Goal: Check status: Check status

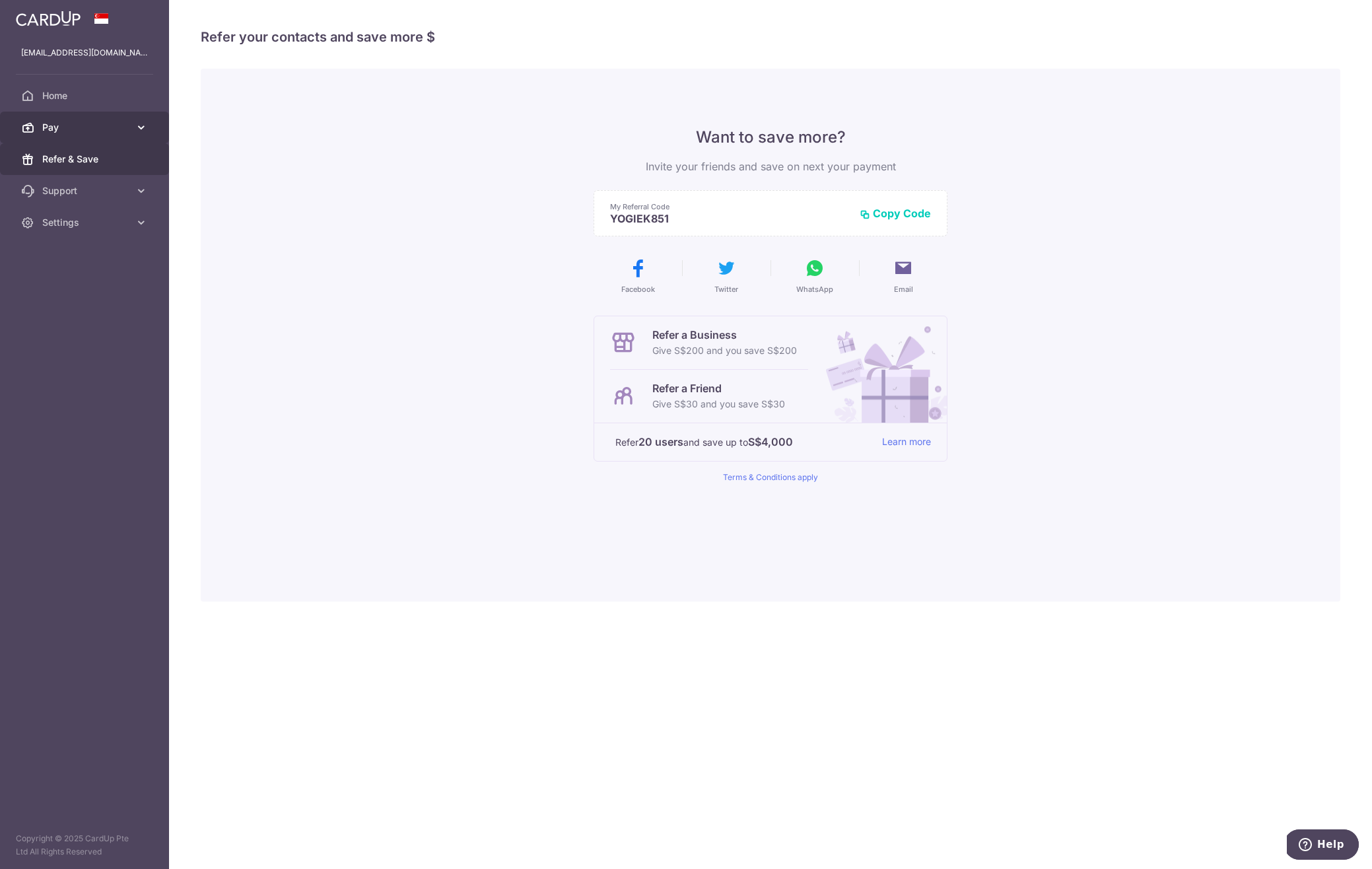
click at [158, 129] on link "Pay" at bounding box center [84, 127] width 169 height 31
click at [76, 155] on span "Payments" at bounding box center [86, 160] width 88 height 14
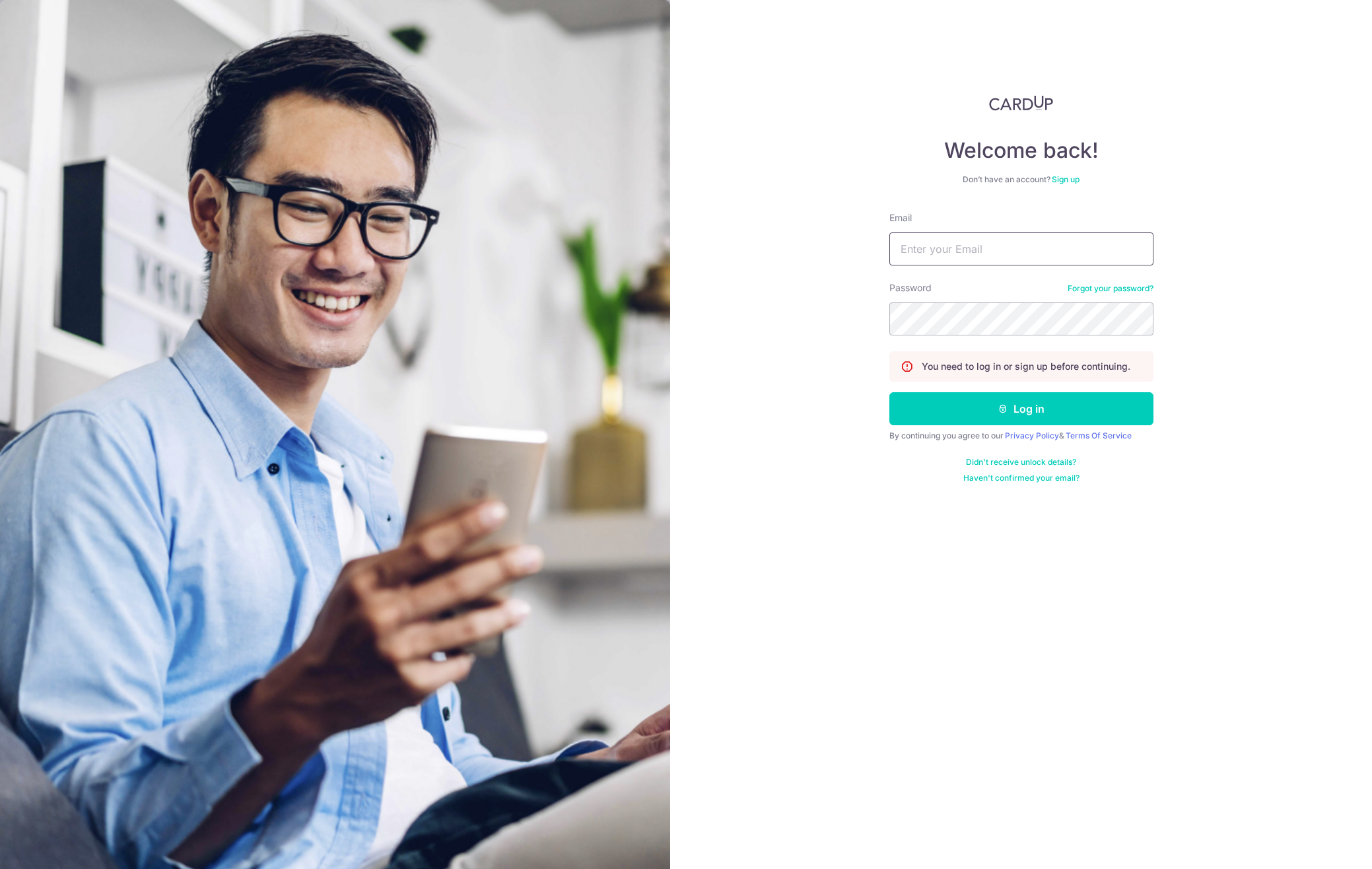
click at [987, 247] on input "Email" at bounding box center [1021, 249] width 264 height 33
type input "yogiekurn@gmail.com"
click at [991, 408] on button "Log in" at bounding box center [1021, 409] width 264 height 33
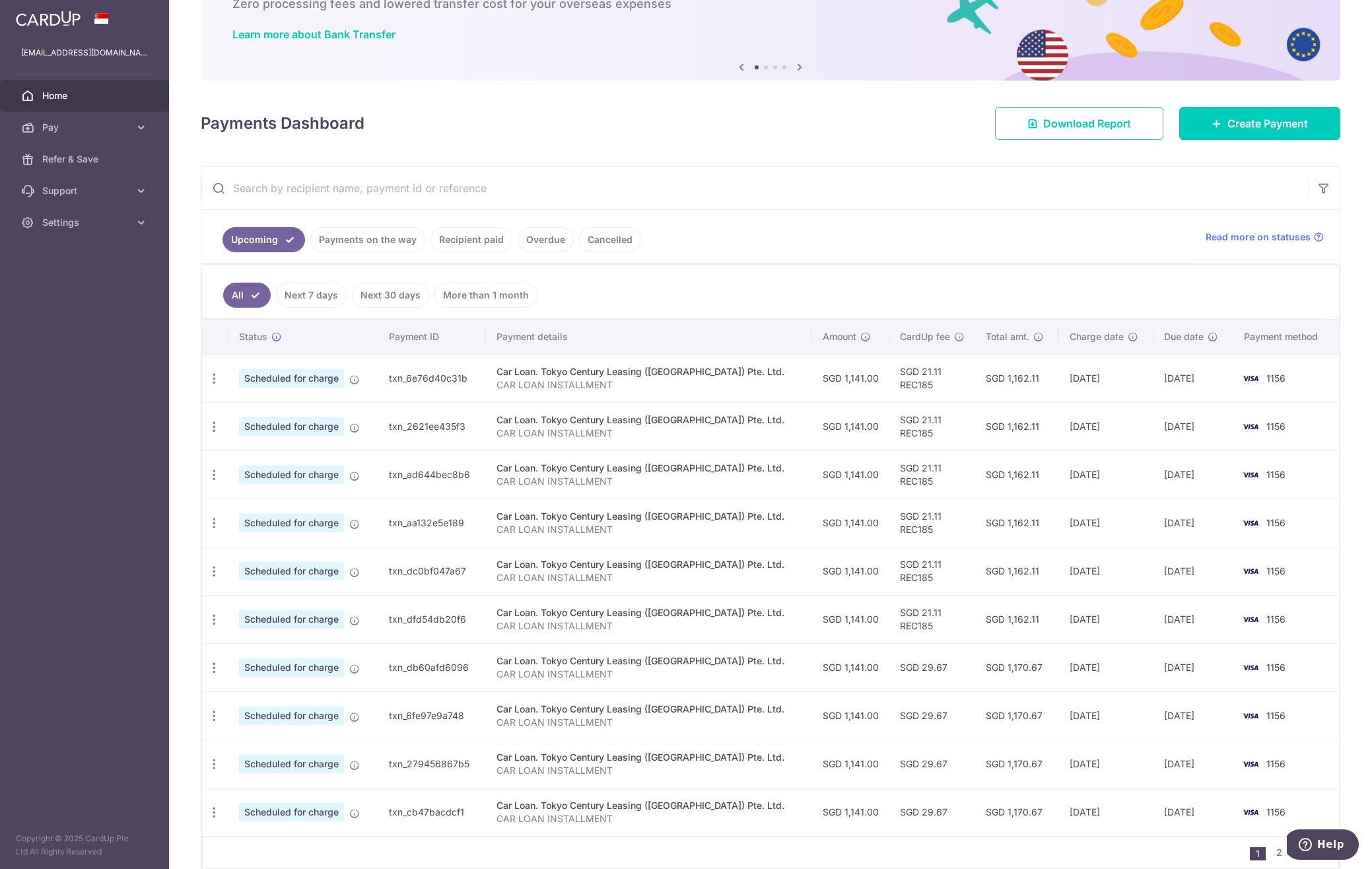
scroll to position [141, 0]
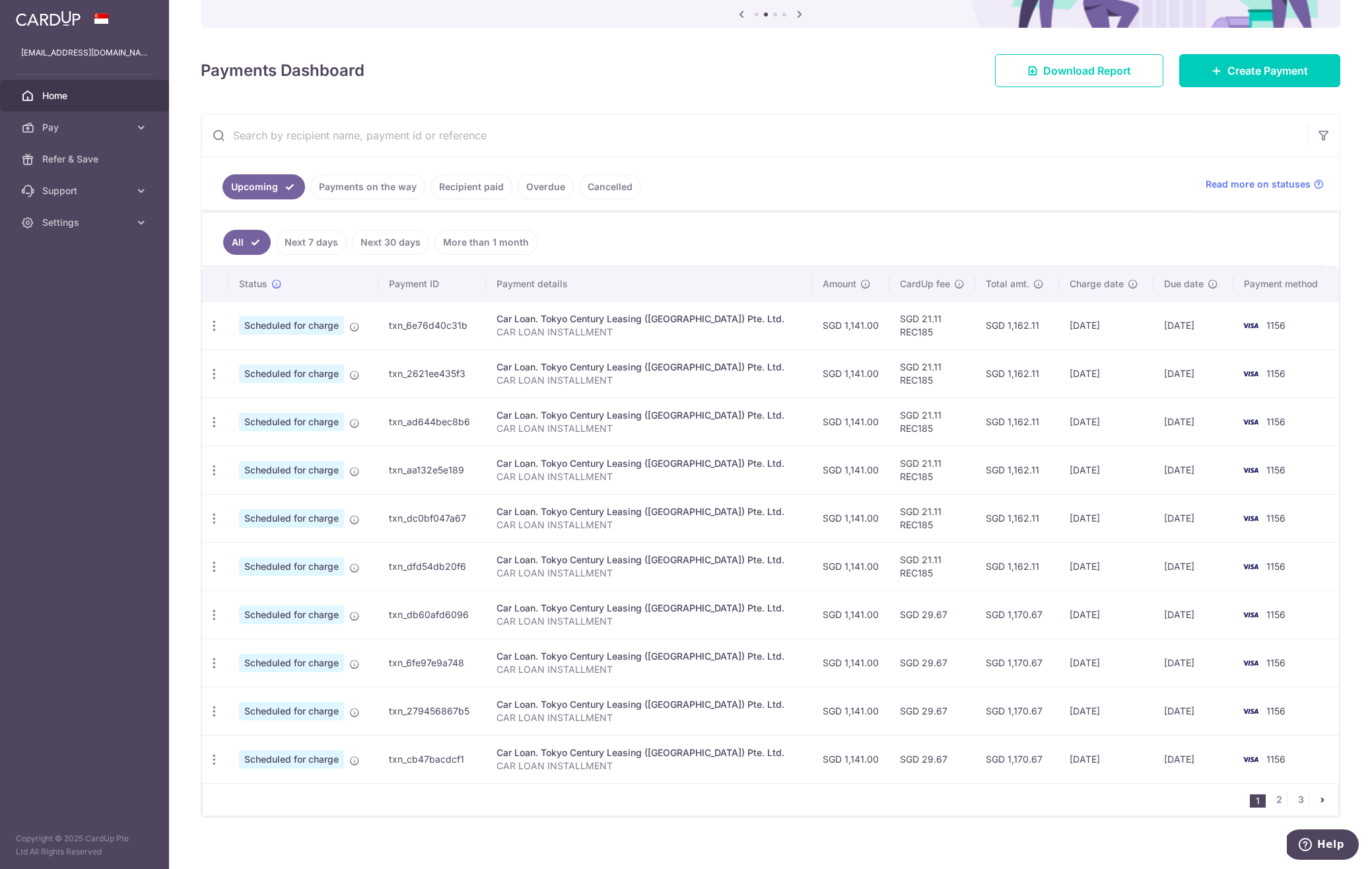
click at [474, 191] on link "Recipient paid" at bounding box center [471, 187] width 82 height 25
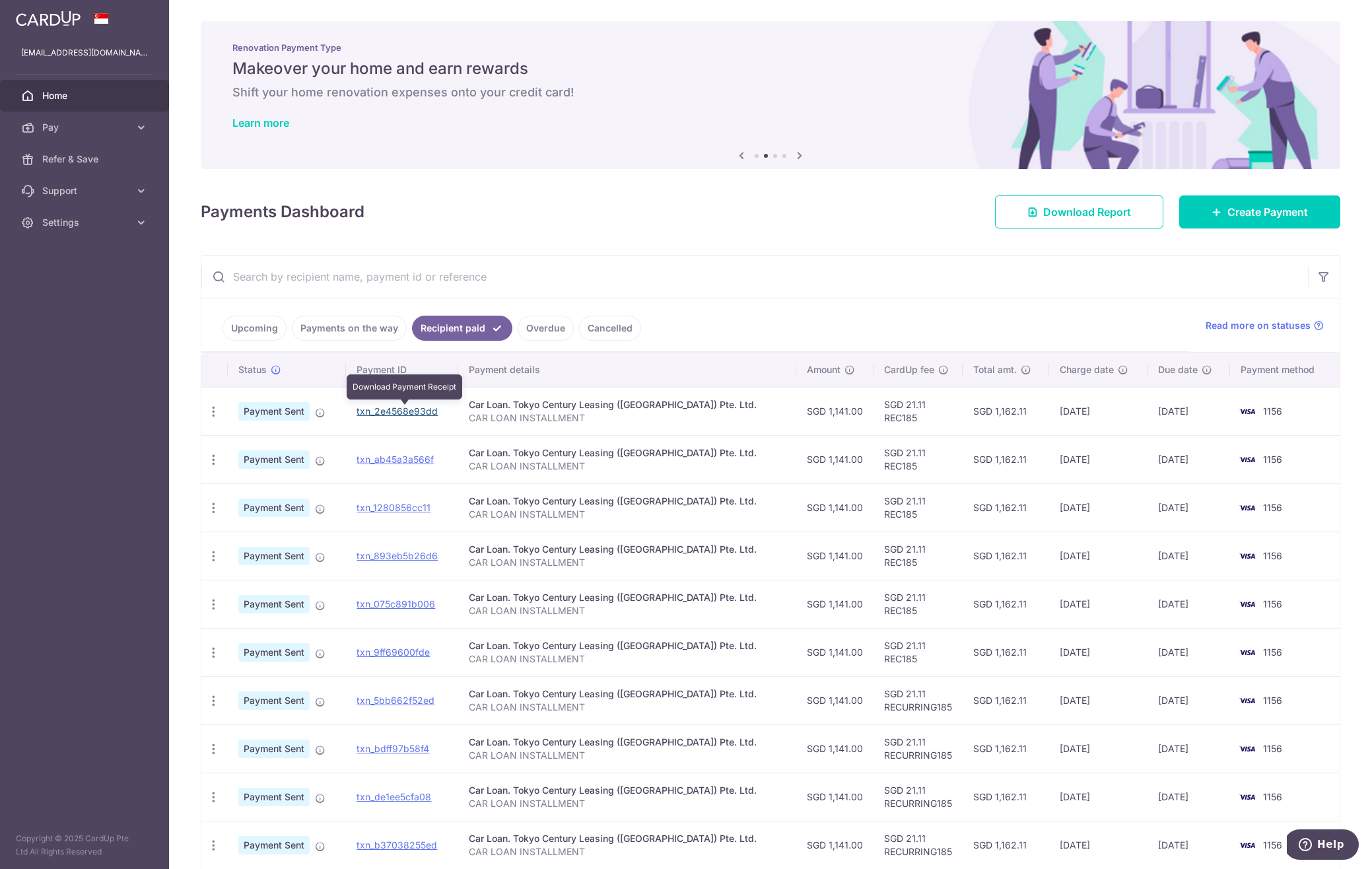
click at [428, 406] on link "txn_2e4568e93dd" at bounding box center [398, 410] width 82 height 11
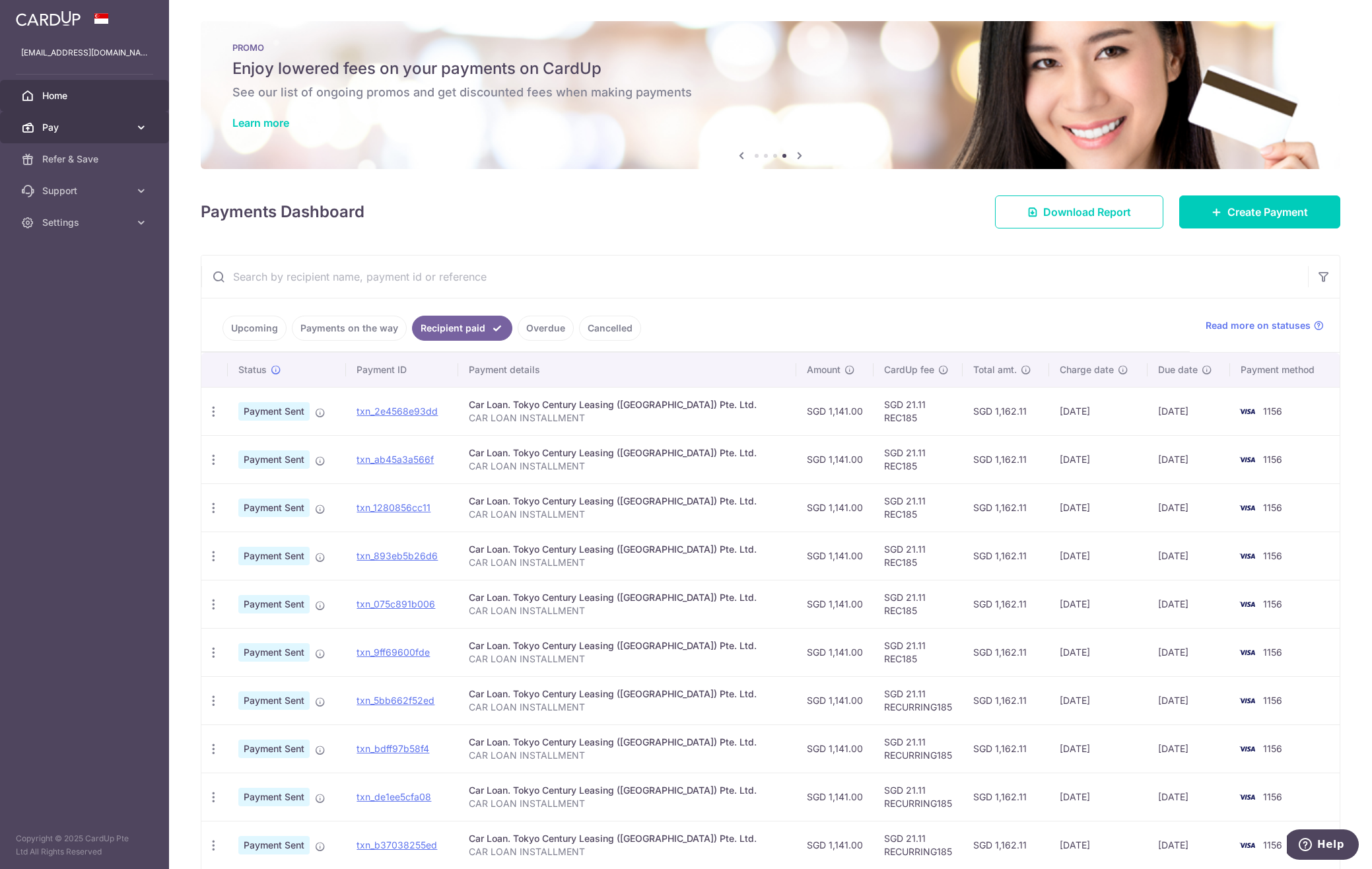
click at [135, 129] on icon at bounding box center [142, 127] width 14 height 14
click at [95, 161] on span "Payments" at bounding box center [86, 160] width 88 height 14
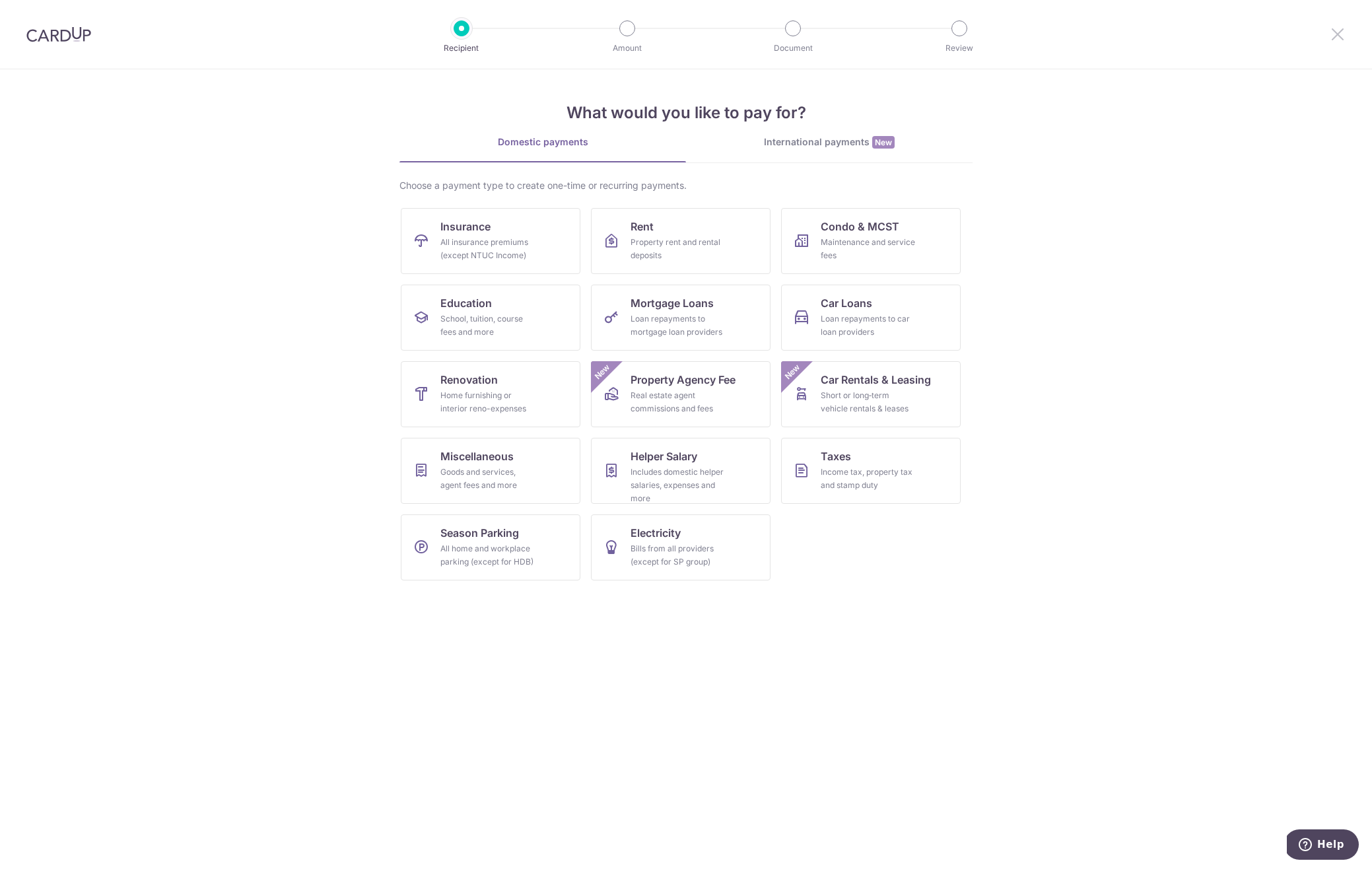
click at [1338, 35] on icon at bounding box center [1337, 33] width 16 height 16
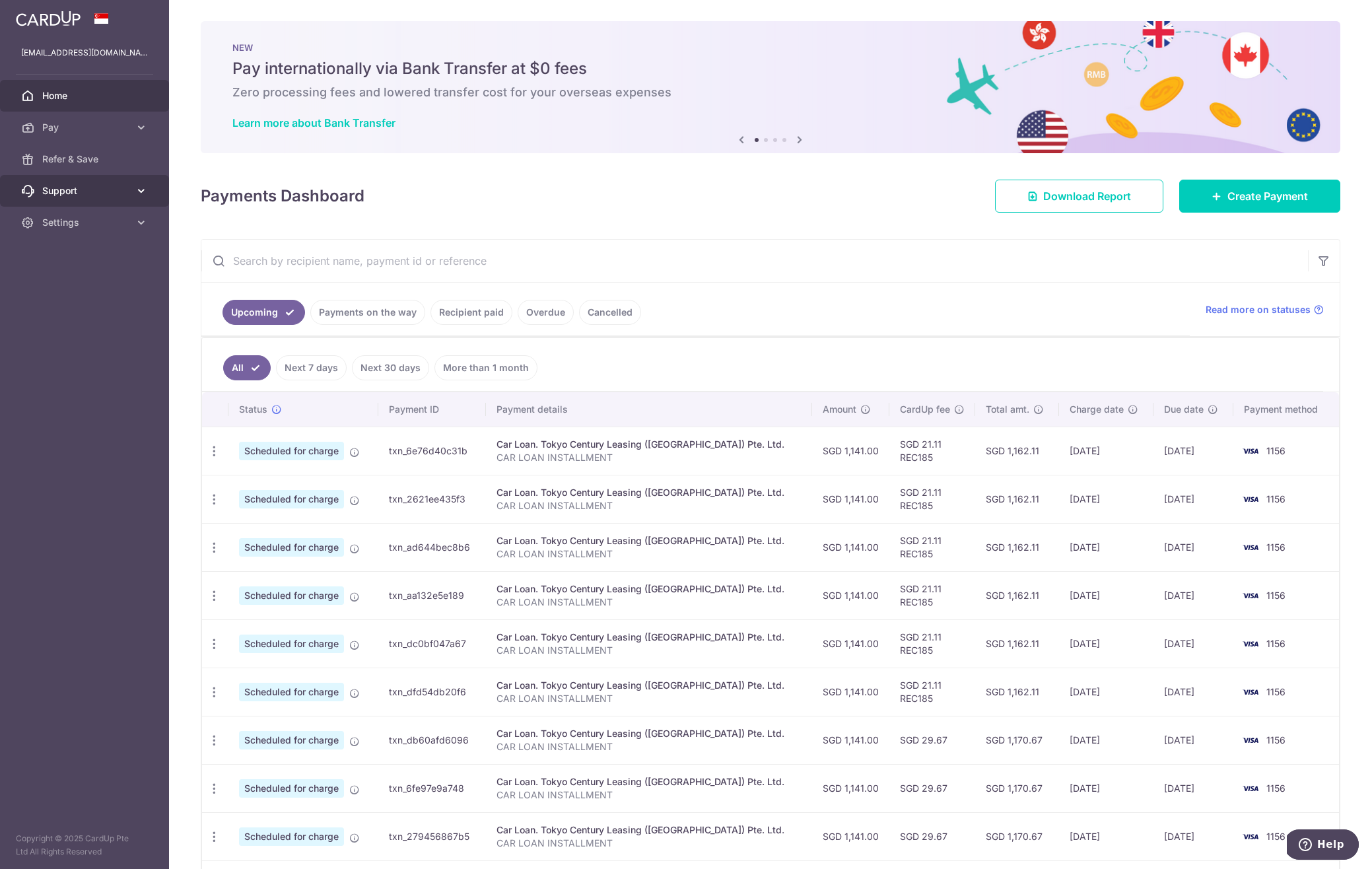
click at [138, 182] on link "Support" at bounding box center [84, 190] width 169 height 31
click at [145, 131] on icon at bounding box center [142, 127] width 14 height 14
click at [145, 130] on icon at bounding box center [142, 127] width 14 height 14
click at [366, 312] on link "Payments on the way" at bounding box center [367, 313] width 115 height 25
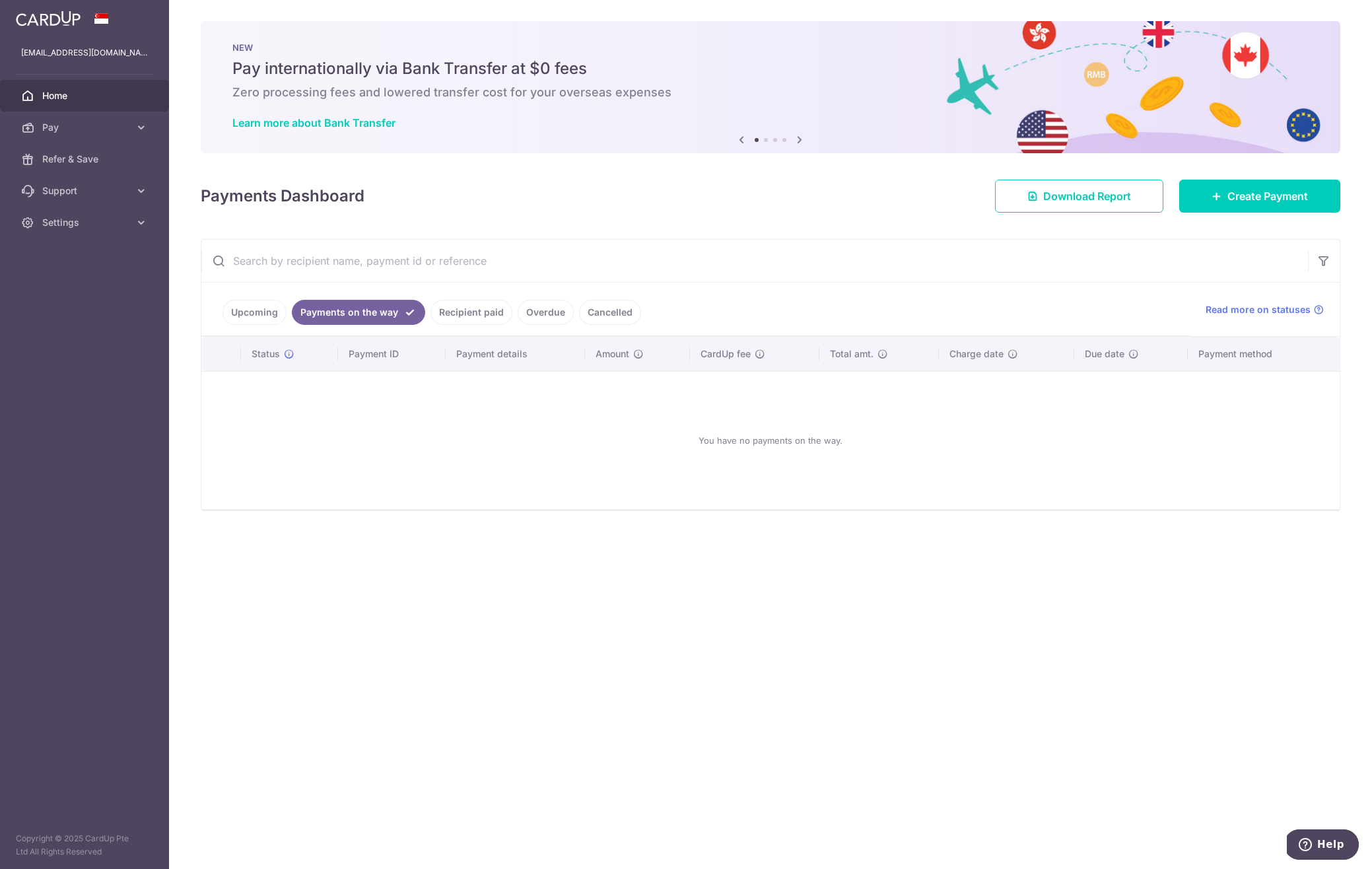
click at [461, 317] on link "Recipient paid" at bounding box center [471, 313] width 82 height 25
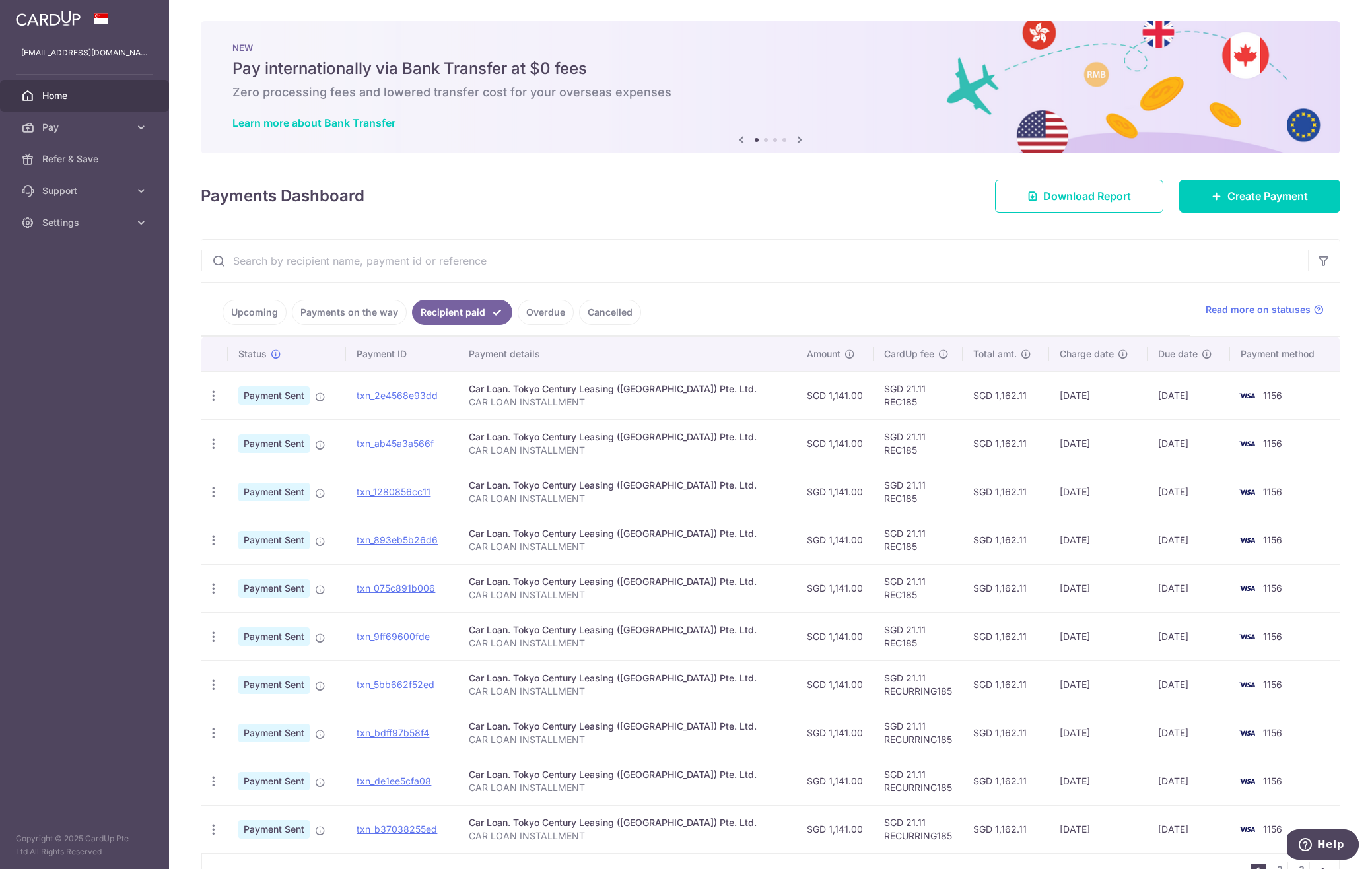
click at [260, 321] on link "Upcoming" at bounding box center [254, 313] width 64 height 25
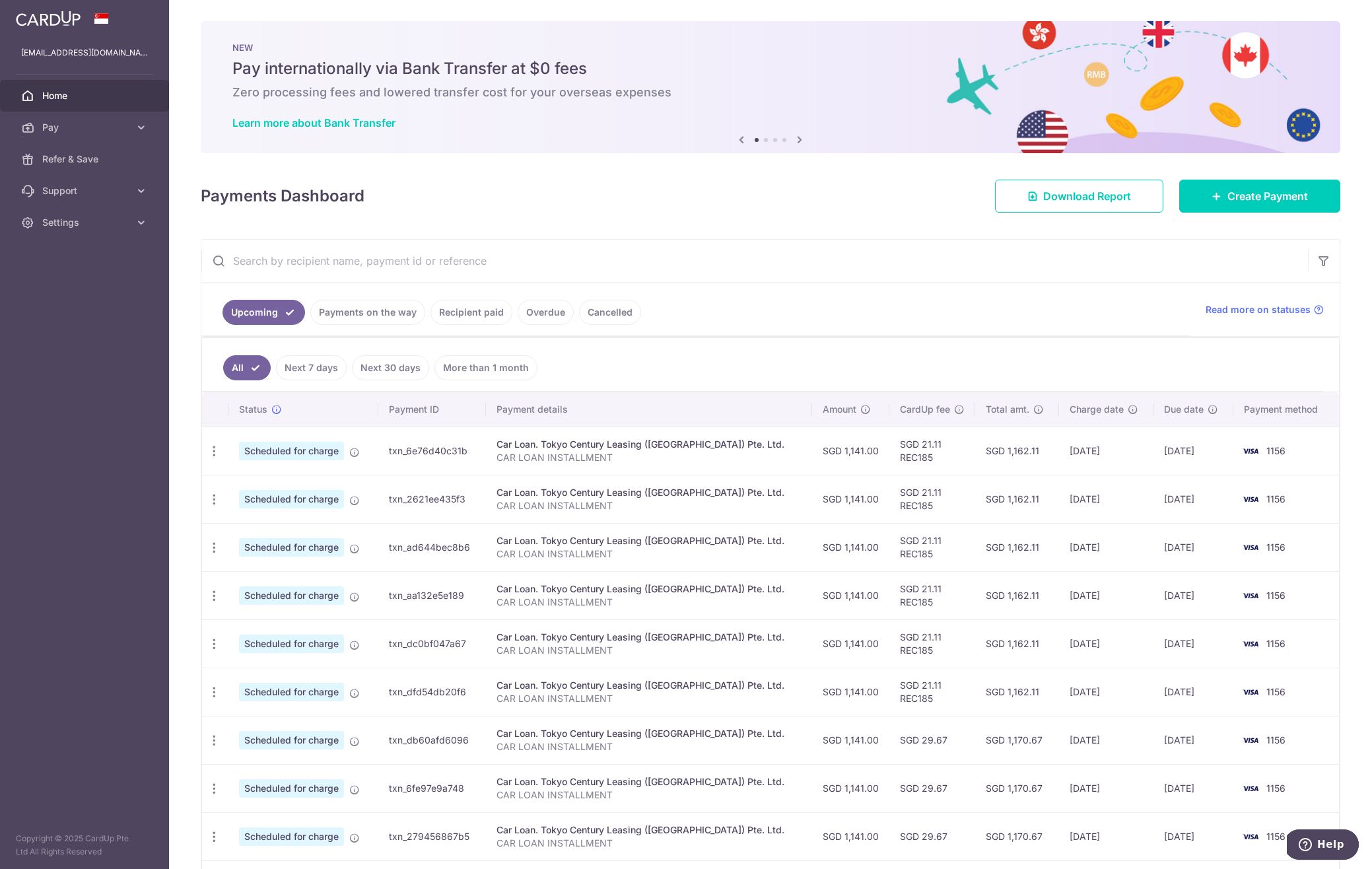
click at [456, 454] on td "txn_6e76d40c31b" at bounding box center [432, 450] width 108 height 48
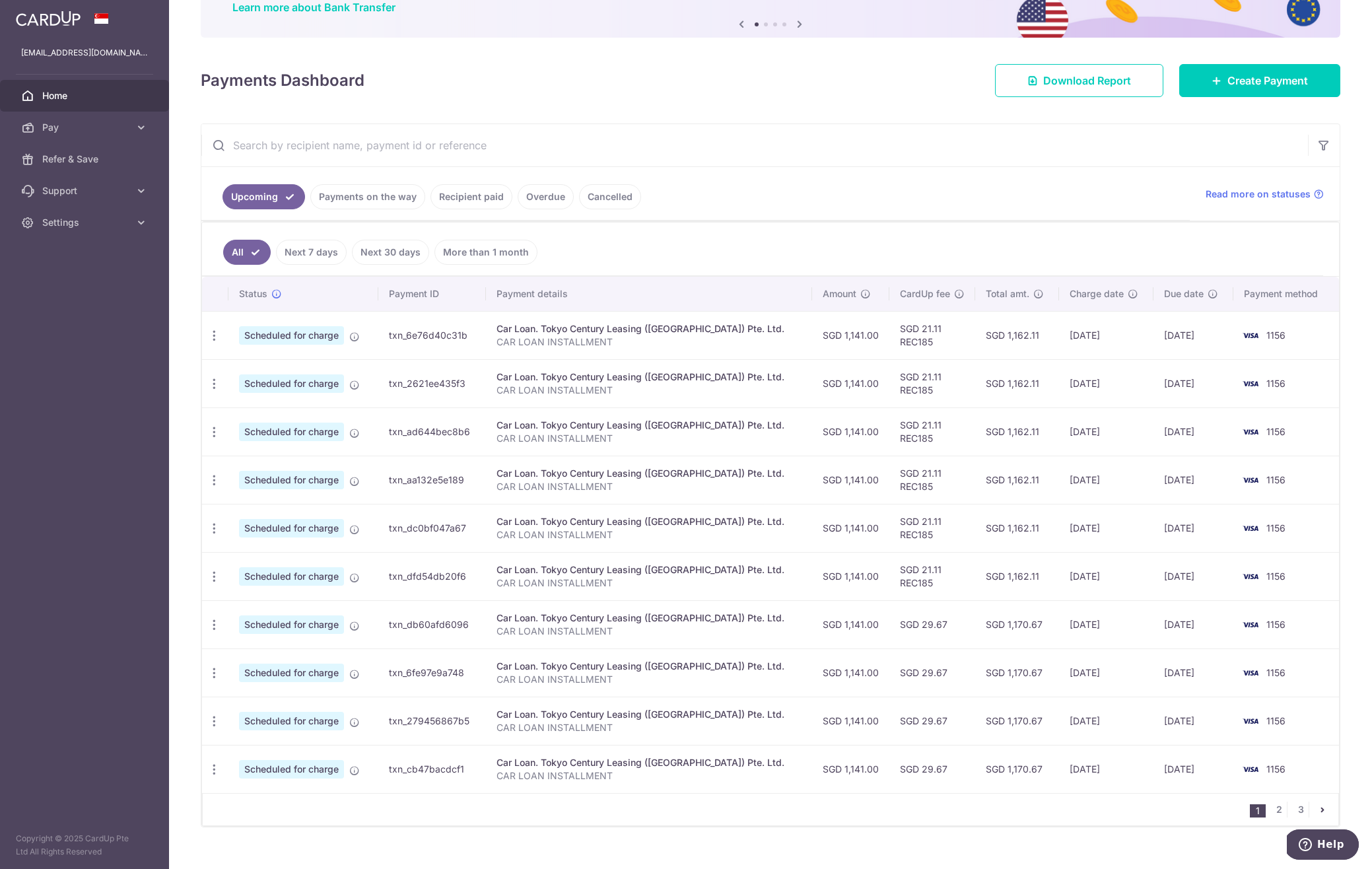
scroll to position [136, 0]
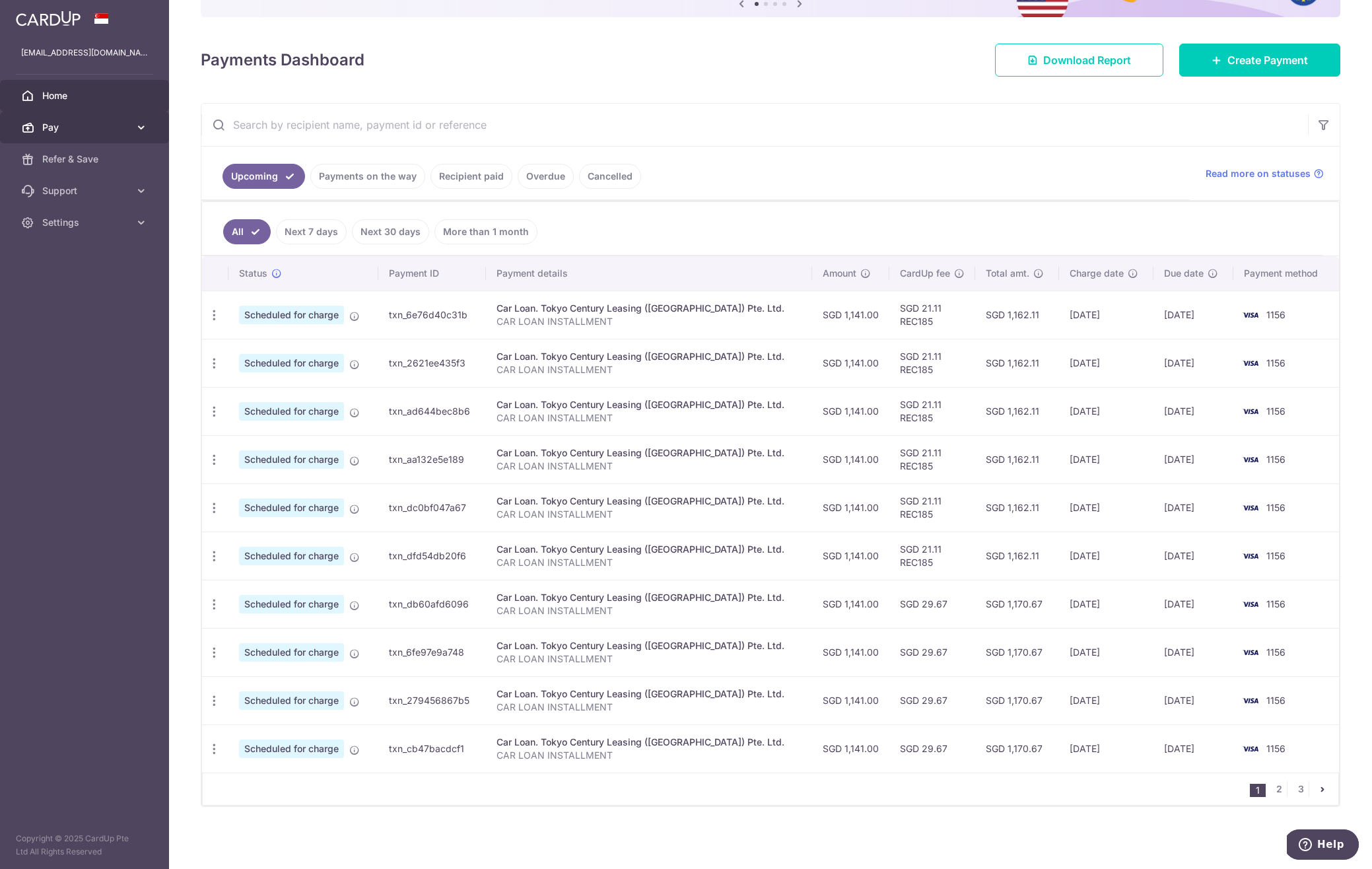
click at [138, 127] on icon at bounding box center [142, 127] width 14 height 14
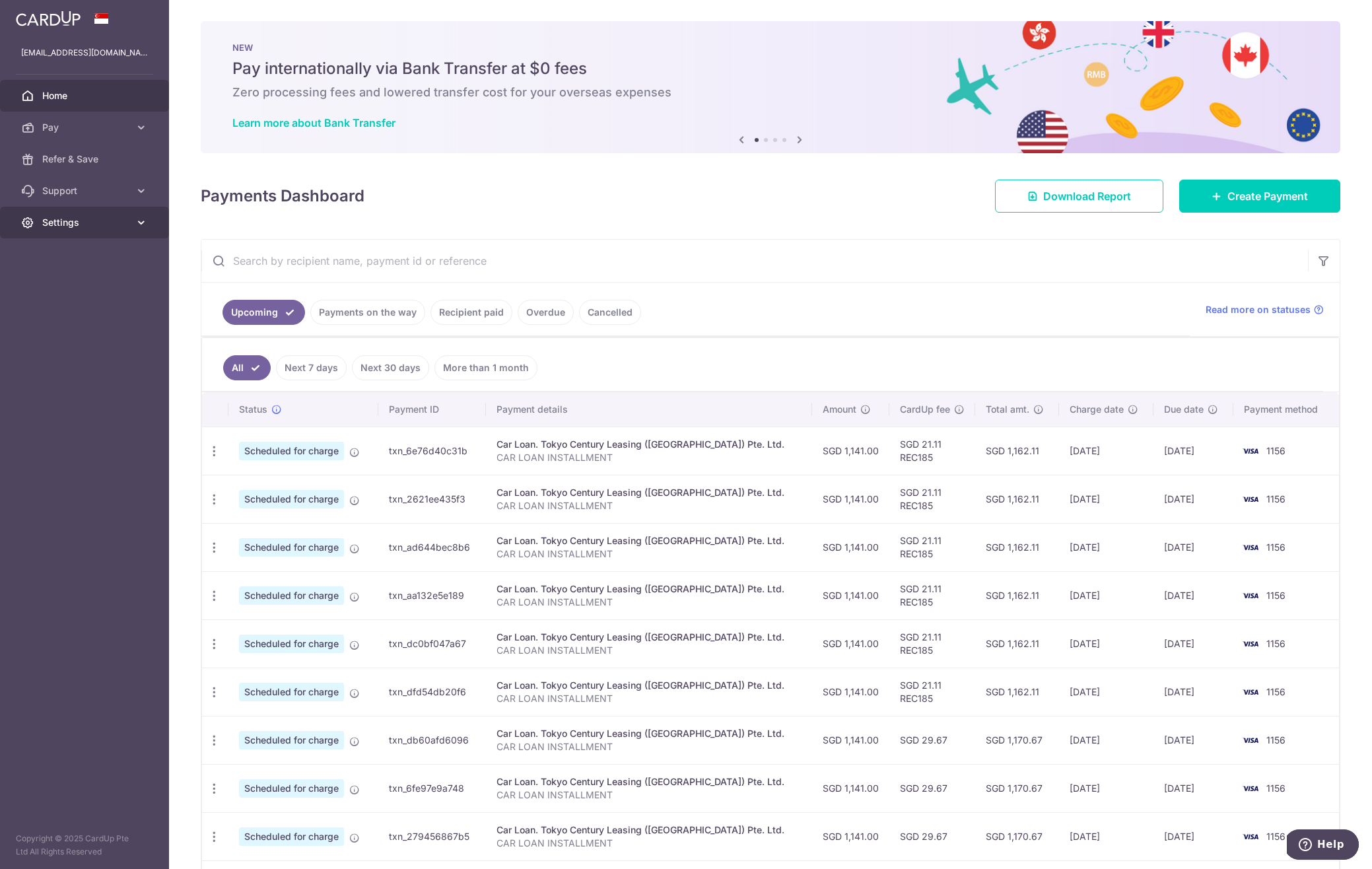
click at [96, 229] on link "Settings" at bounding box center [84, 222] width 169 height 31
click at [66, 296] on link "Logout" at bounding box center [84, 285] width 169 height 31
